Goal: Task Accomplishment & Management: Manage account settings

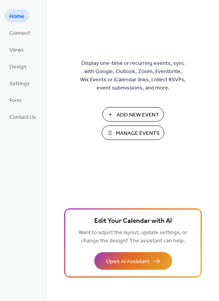
click at [137, 137] on span "Manage Events" at bounding box center [138, 133] width 44 height 8
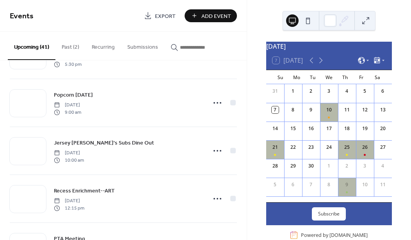
scroll to position [375, 0]
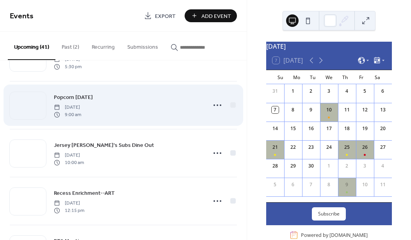
click at [93, 96] on div "Popcorn [DATE] [DATE] 9:00 am" at bounding box center [128, 105] width 148 height 25
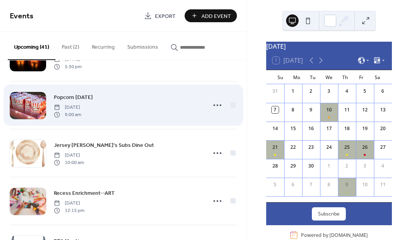
click at [93, 96] on div "Popcorn [DATE] [DATE] 9:00 am" at bounding box center [128, 105] width 148 height 25
click at [81, 107] on span "[DATE]" at bounding box center [67, 107] width 27 height 7
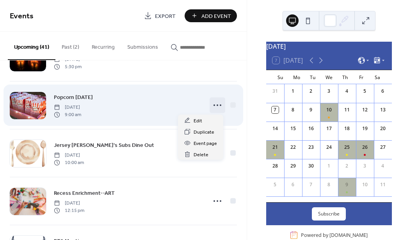
click at [216, 106] on icon at bounding box center [217, 105] width 12 height 12
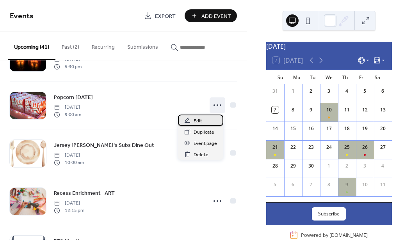
click at [206, 121] on div "Edit" at bounding box center [200, 120] width 45 height 11
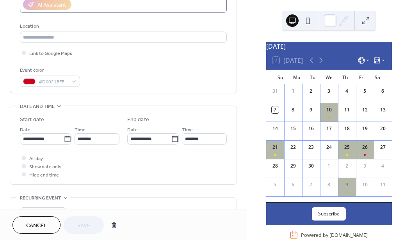
scroll to position [170, 0]
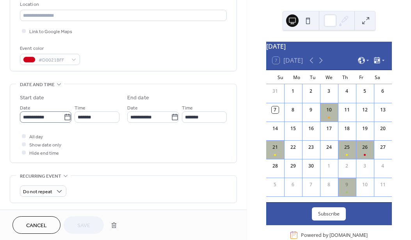
click at [64, 116] on icon at bounding box center [68, 118] width 8 height 8
click at [63, 116] on input "**********" at bounding box center [42, 117] width 44 height 11
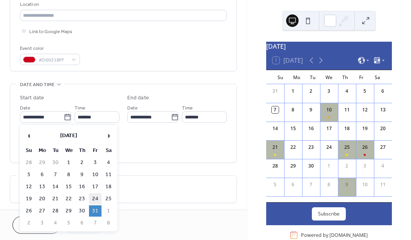
click at [95, 196] on td "24" at bounding box center [95, 199] width 12 height 11
type input "**********"
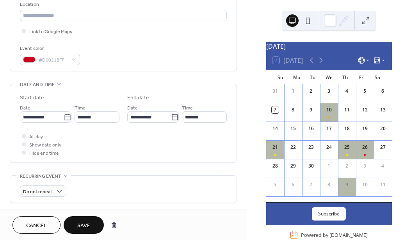
click at [91, 228] on button "Save" at bounding box center [84, 226] width 40 height 18
